Goal: Information Seeking & Learning: Compare options

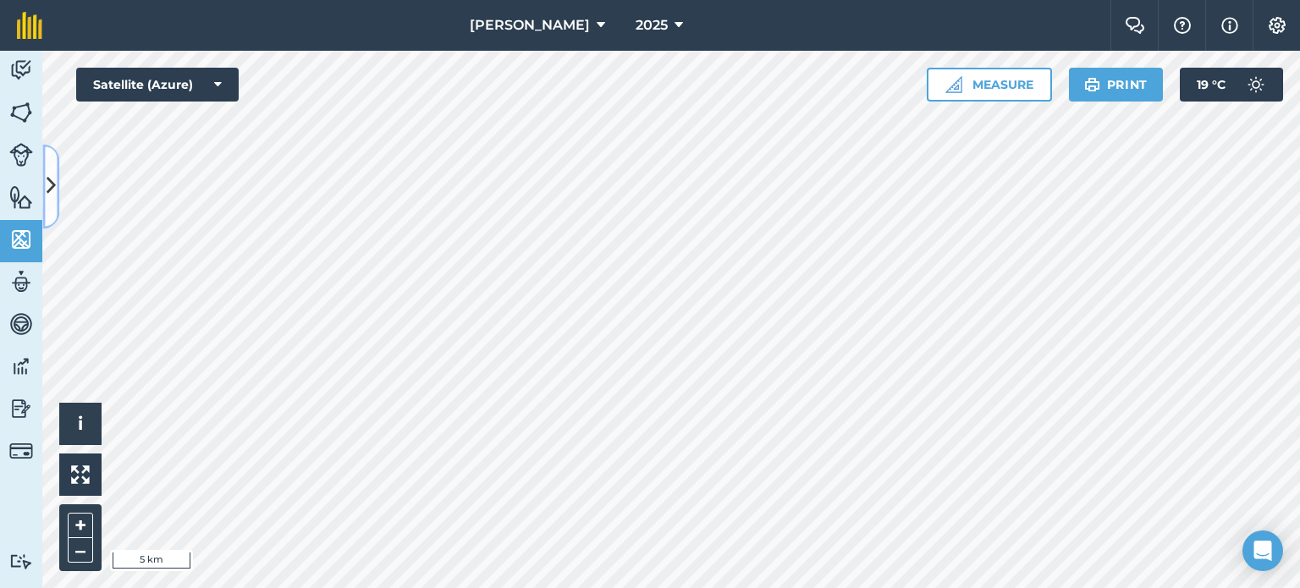
click at [51, 190] on icon at bounding box center [51, 187] width 9 height 30
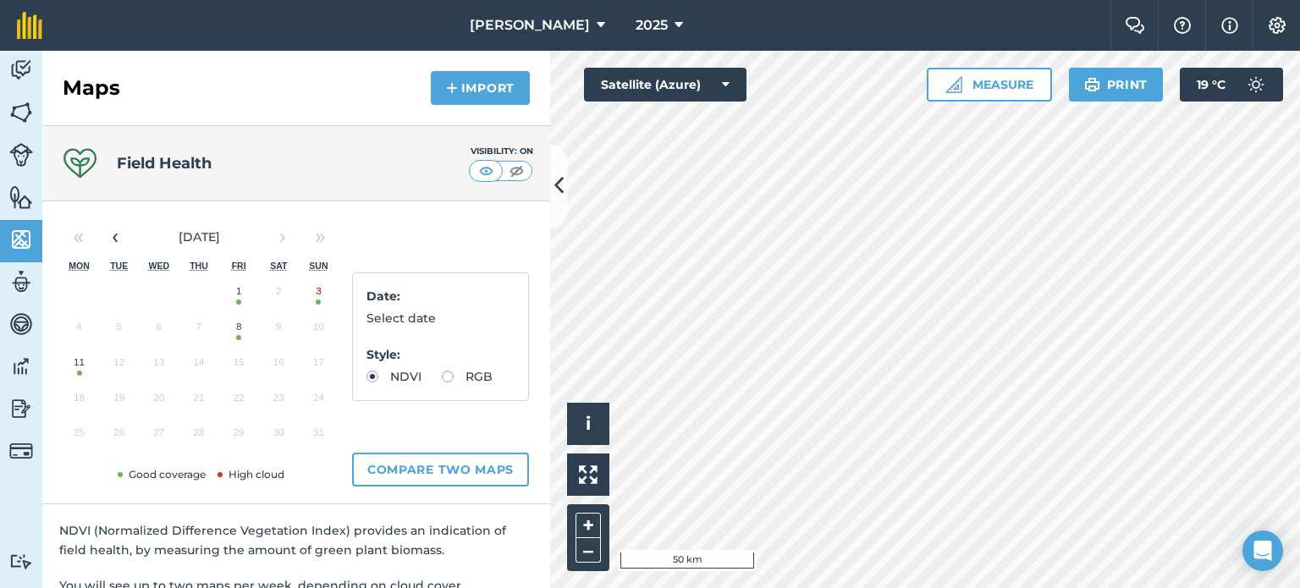
scroll to position [85, 0]
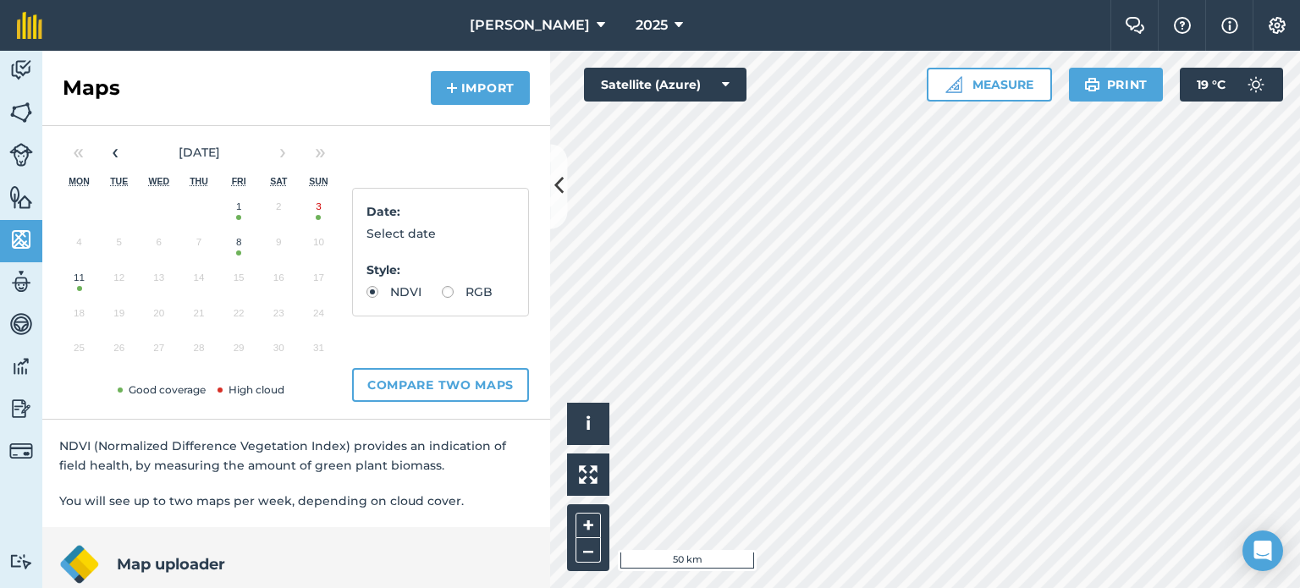
click at [81, 284] on button "11" at bounding box center [79, 282] width 40 height 36
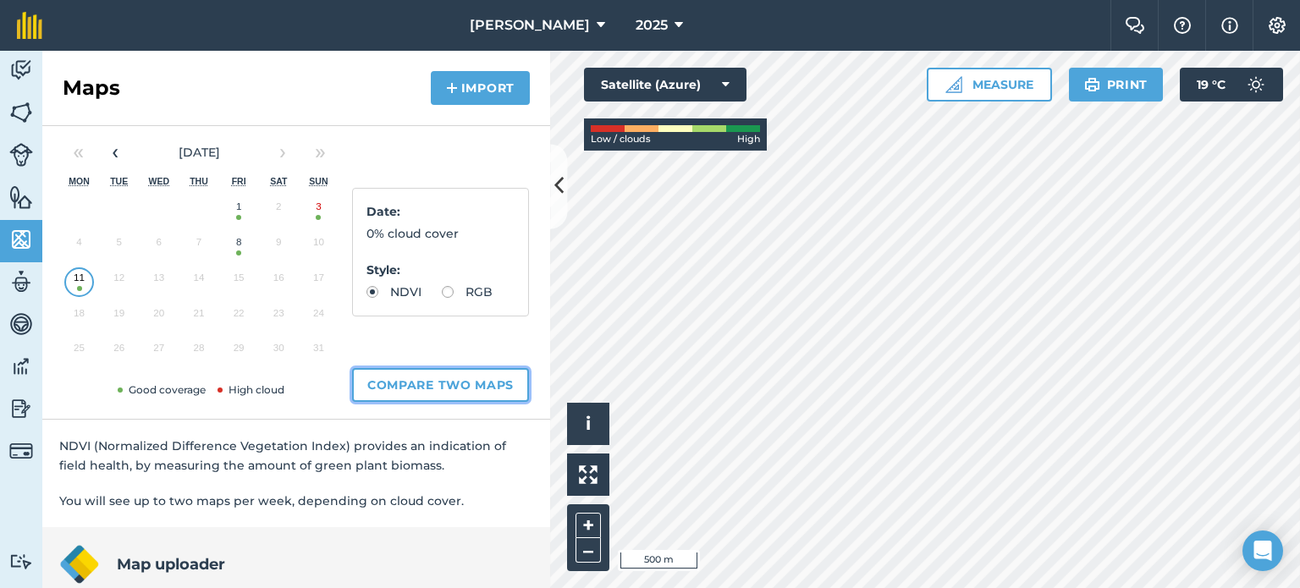
click at [447, 381] on button "Compare two maps" at bounding box center [440, 385] width 177 height 34
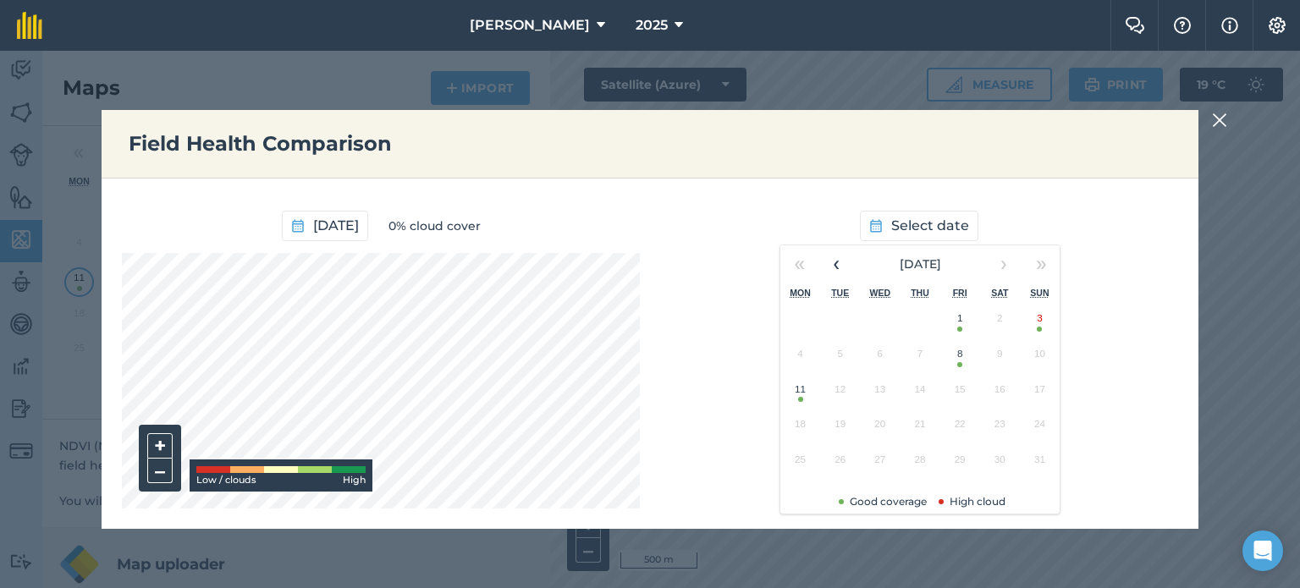
click at [962, 321] on button "1" at bounding box center [960, 323] width 40 height 36
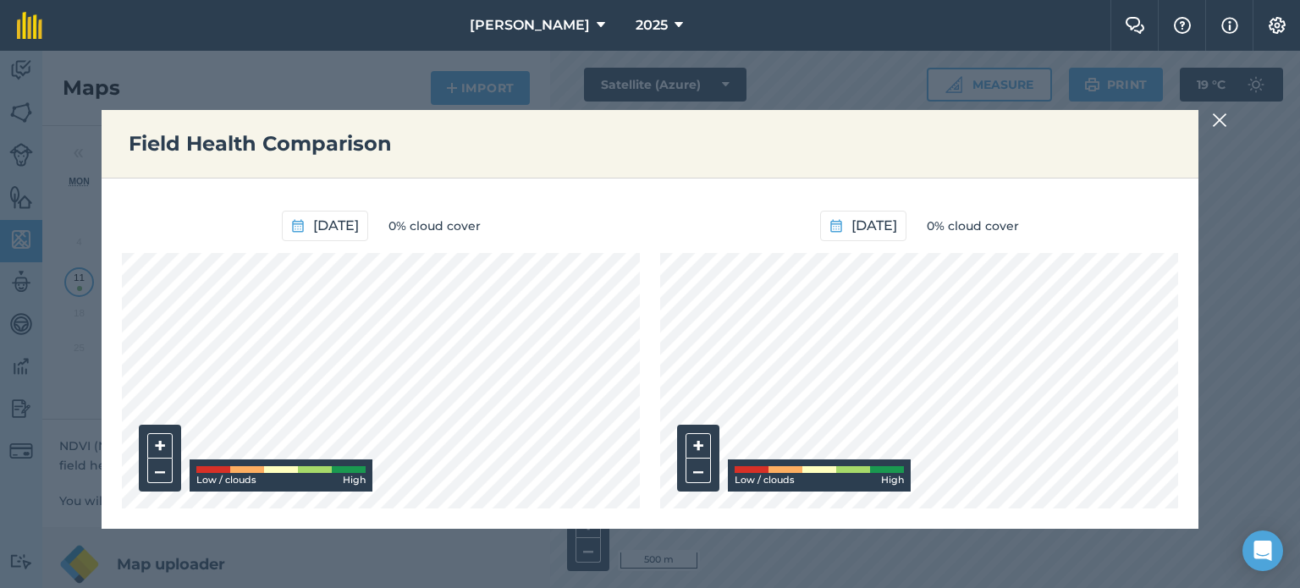
click at [1220, 121] on img at bounding box center [1219, 120] width 15 height 20
